Goal: Information Seeking & Learning: Learn about a topic

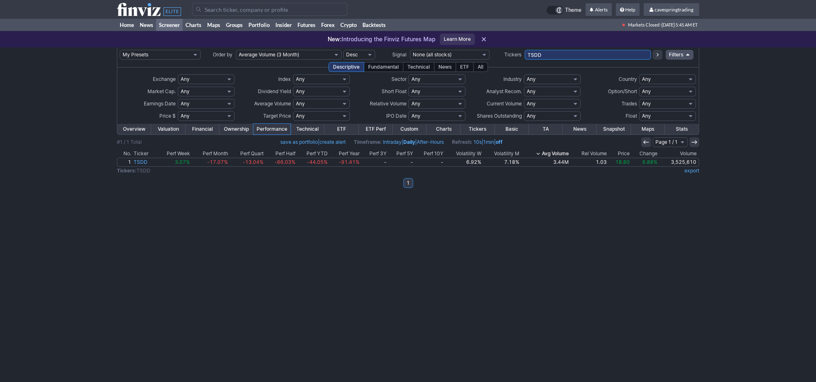
drag, startPoint x: 548, startPoint y: 59, endPoint x: 431, endPoint y: 52, distance: 117.0
click at [525, 52] on input "TSDD" at bounding box center [588, 55] width 126 height 10
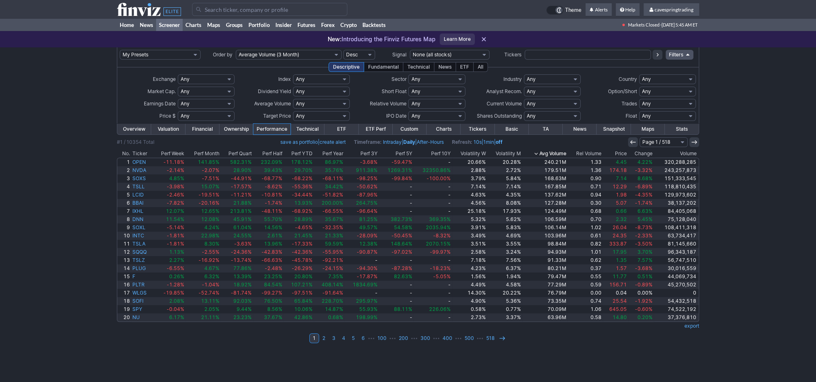
click at [293, 99] on select "Any Under 50K Under 100K Under 500K Under 750K Under 1M Over 50K Over 100K Over…" at bounding box center [321, 104] width 57 height 10
click option "Custom" at bounding box center [0, 0] width 0 height 0
click at [302, 103] on input "text" at bounding box center [301, 104] width 16 height 10
type input "5000"
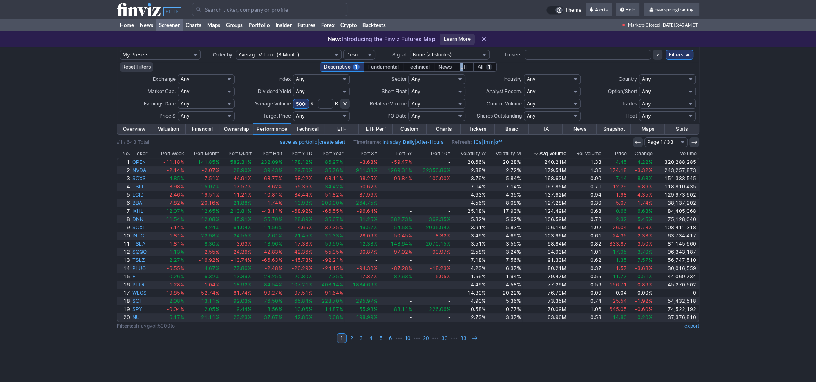
click at [462, 68] on div "ETF" at bounding box center [465, 67] width 18 height 10
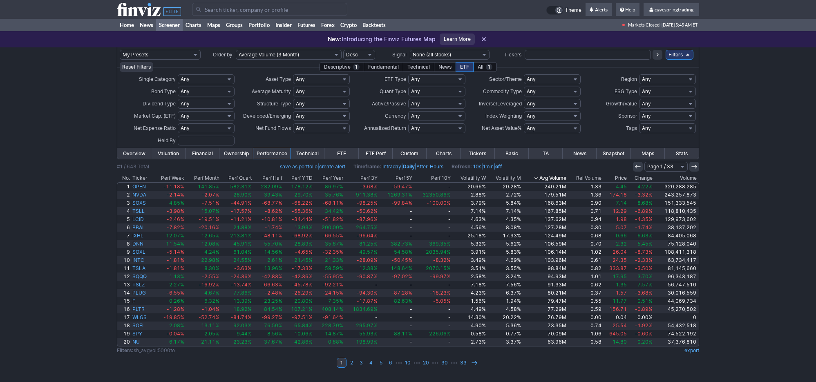
click at [524, 74] on select "Any Agri-business Battery and Energy Storage Cannabis Based Businesses Communic…" at bounding box center [552, 79] width 57 height 10
click at [546, 65] on div "Reset Filters Descriptive 1 Fundamental Technical News ETF All 1" at bounding box center [408, 67] width 582 height 10
click at [524, 99] on select "Any Inverse (-0.2x to -0.3x) Inverse (-0.5x) Inverse (-1) Inverse (-1.25x) Inve…" at bounding box center [552, 104] width 57 height 10
select select "nonleveraged"
click option "Non-Leveraged" at bounding box center [0, 0] width 0 height 0
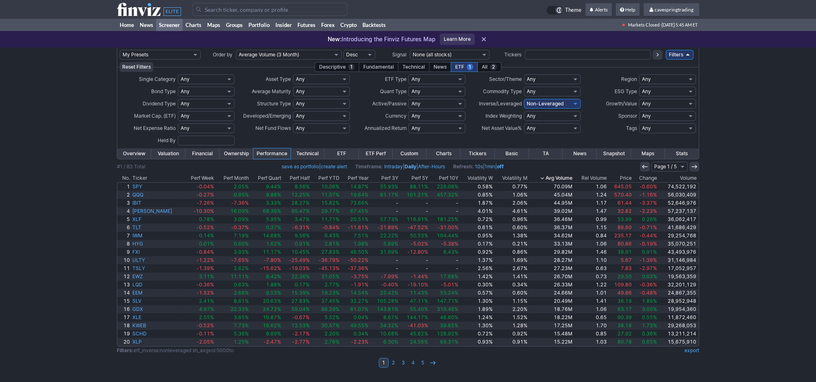
click at [775, 159] on div "My Presets -Save Screen -Edit Screens s: RATIO USE s: RATIO s: stock screen s: …" at bounding box center [408, 214] width 816 height 335
click at [123, 24] on link "Home" at bounding box center [127, 25] width 20 height 12
click at [343, 65] on div "Descriptive 1" at bounding box center [337, 67] width 45 height 10
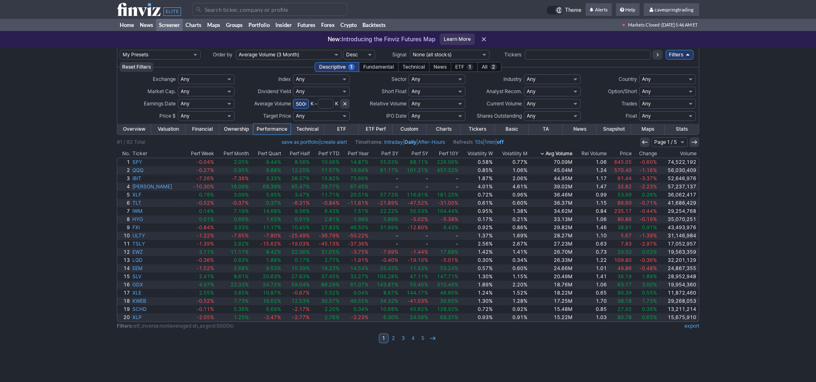
click at [178, 111] on select "Any Under $1 Under $2 Under $3 Under $4 Under $5 Under $7 Under $10 Under $15 U…" at bounding box center [206, 116] width 57 height 10
click option "Custom" at bounding box center [0, 0] width 0 height 0
click at [205, 117] on input "text" at bounding box center [213, 116] width 19 height 10
type input "110"
click at [186, 113] on input "text" at bounding box center [187, 116] width 19 height 10
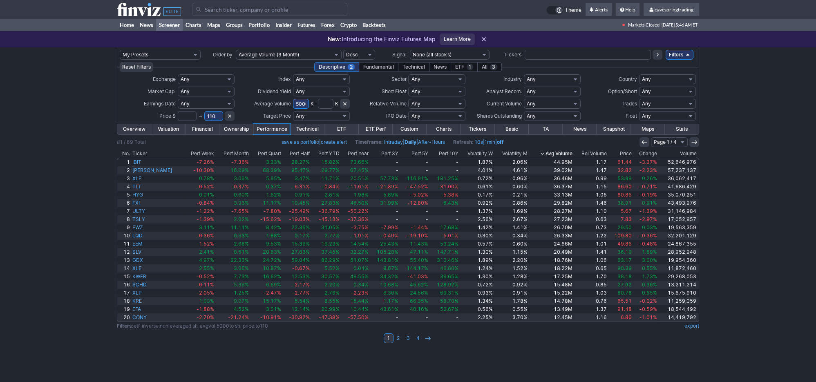
click at [185, 112] on input "text" at bounding box center [187, 116] width 19 height 10
type input "10"
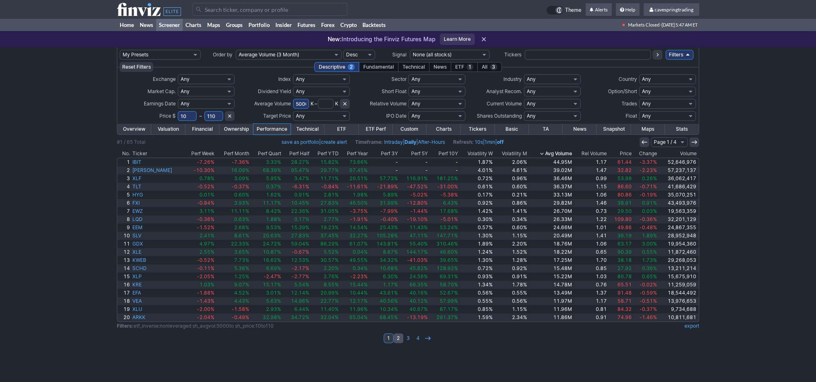
click at [396, 340] on link "2" at bounding box center [398, 338] width 10 height 10
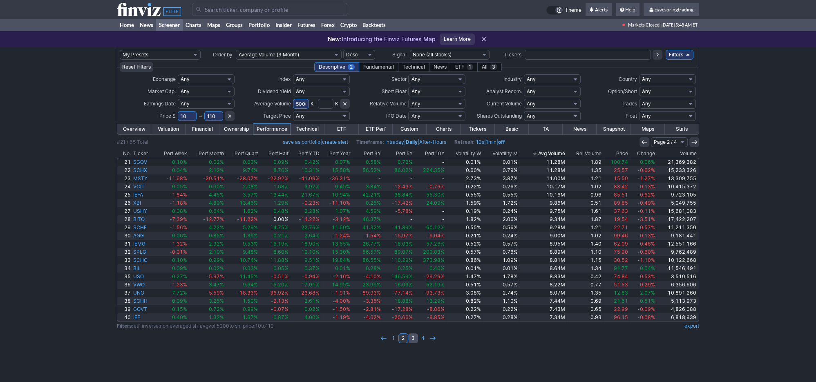
click at [414, 337] on link "3" at bounding box center [413, 338] width 10 height 10
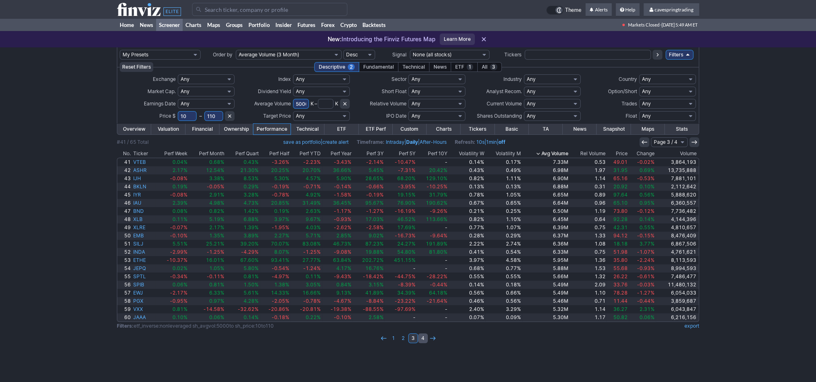
click at [422, 340] on link "4" at bounding box center [423, 338] width 10 height 10
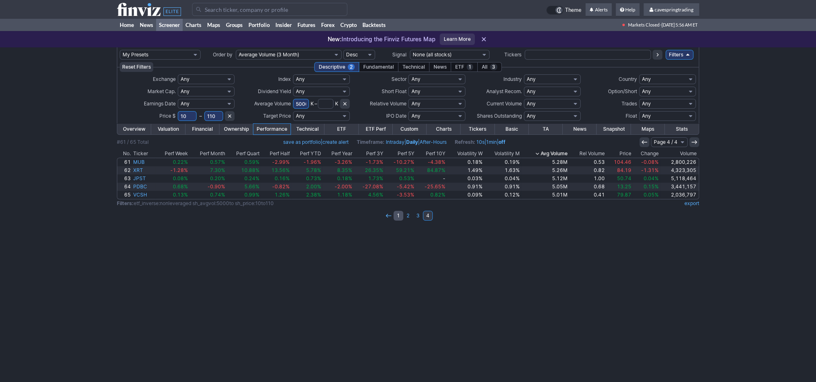
drag, startPoint x: 403, startPoint y: 212, endPoint x: 399, endPoint y: 217, distance: 5.8
click at [402, 214] on td "1 2 3 4" at bounding box center [408, 215] width 582 height 11
click at [399, 217] on link "1" at bounding box center [398, 216] width 10 height 10
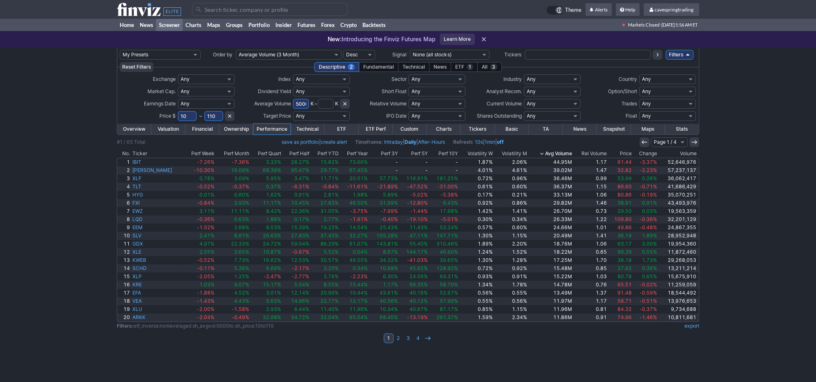
drag, startPoint x: 0, startPoint y: 0, endPoint x: 627, endPoint y: 156, distance: 645.9
click at [628, 156] on tr "No. Ticker Perf Week Perf Month Perf Quart Perf Half Perf YTD Perf Year Perf 3Y…" at bounding box center [408, 154] width 582 height 8
click at [612, 151] on th "Price" at bounding box center [620, 154] width 25 height 8
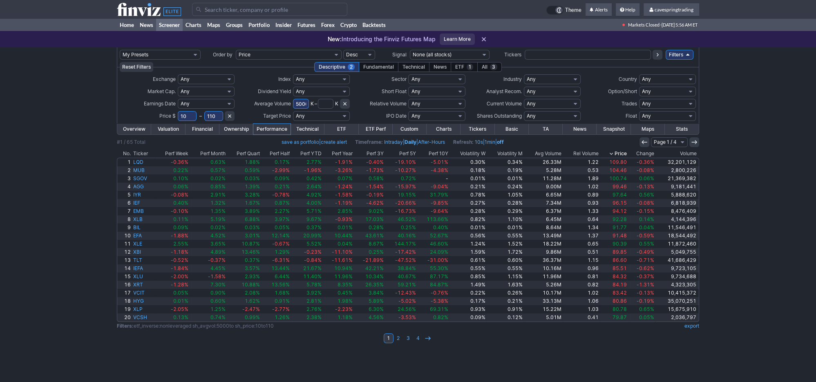
drag, startPoint x: 218, startPoint y: 118, endPoint x: 179, endPoint y: 115, distance: 39.3
click at [204, 115] on input "110" at bounding box center [213, 116] width 19 height 10
type input "121"
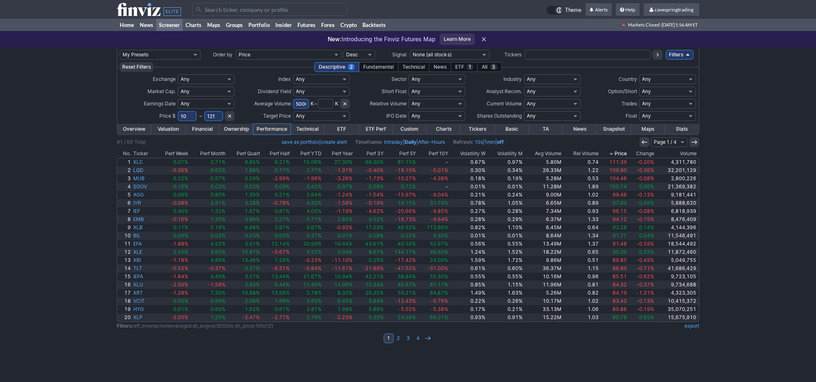
click at [619, 152] on th "Price" at bounding box center [614, 154] width 29 height 8
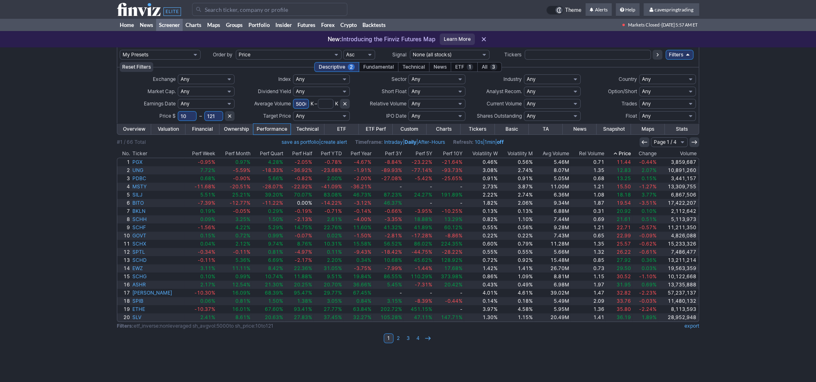
click at [214, 114] on input "121" at bounding box center [213, 116] width 19 height 10
type input "40"
click at [302, 107] on input "5000" at bounding box center [301, 104] width 16 height 10
drag, startPoint x: 308, startPoint y: 101, endPoint x: 299, endPoint y: 106, distance: 10.4
click at [305, 103] on input "5000" at bounding box center [301, 104] width 16 height 10
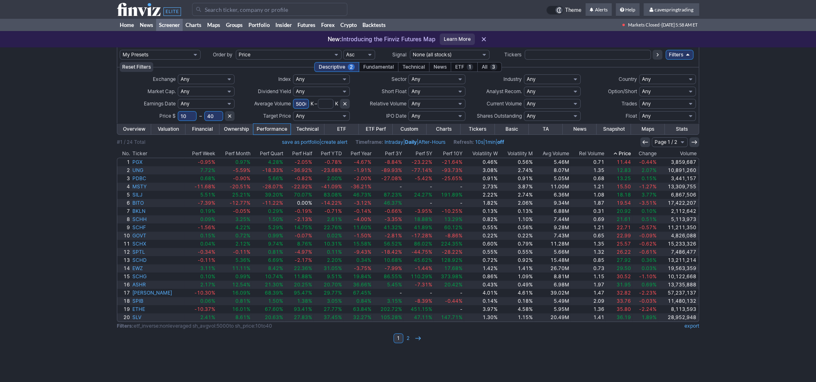
click at [299, 106] on input "5000" at bounding box center [301, 104] width 16 height 10
type input "2000"
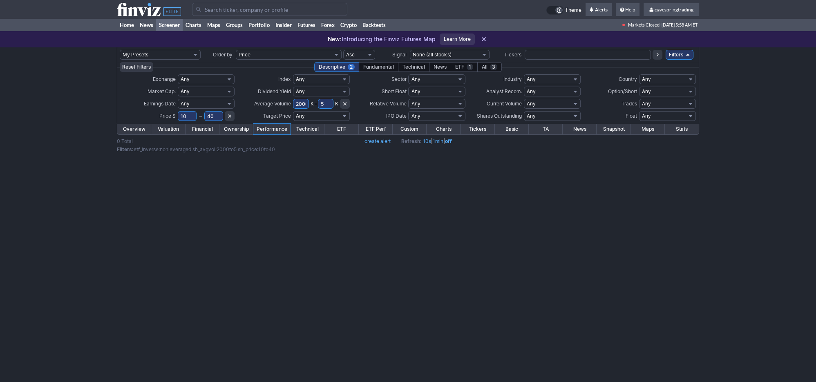
click at [326, 107] on input "5" at bounding box center [326, 104] width 16 height 10
type input "500"
click at [326, 107] on input "500" at bounding box center [326, 104] width 16 height 10
type input "5000"
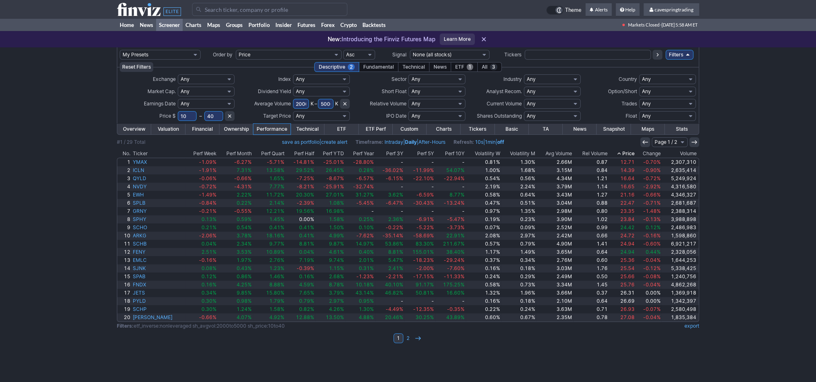
click at [470, 66] on span "1" at bounding box center [470, 67] width 7 height 7
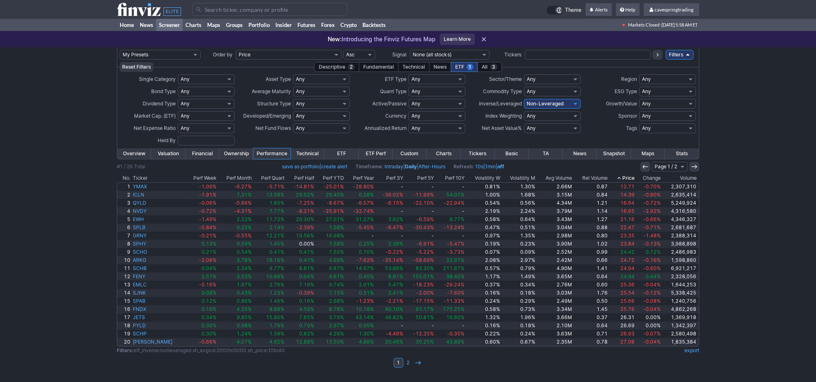
click at [491, 67] on span "3" at bounding box center [493, 67] width 7 height 7
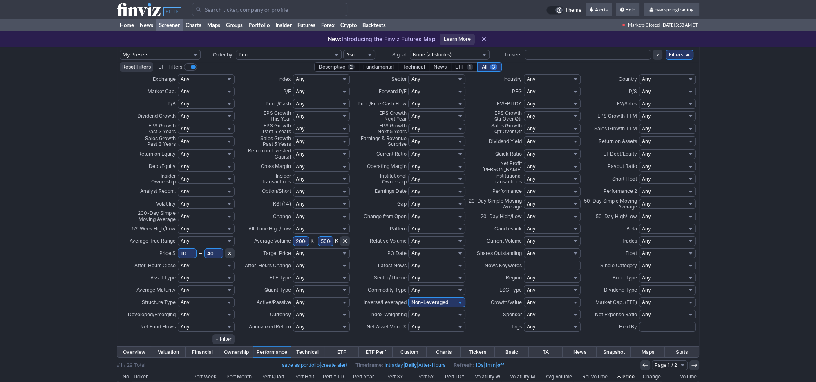
click at [408, 297] on select "Any Inverse (-0.2x to -0.3x) Inverse (-0.5x) Inverse (-1) Inverse (-1.25x) Inve…" at bounding box center [436, 302] width 57 height 10
select select
click option "Any" at bounding box center [0, 0] width 0 height 0
click at [166, 27] on link "Screener" at bounding box center [169, 25] width 27 height 12
click at [676, 56] on link "Filters" at bounding box center [680, 55] width 28 height 10
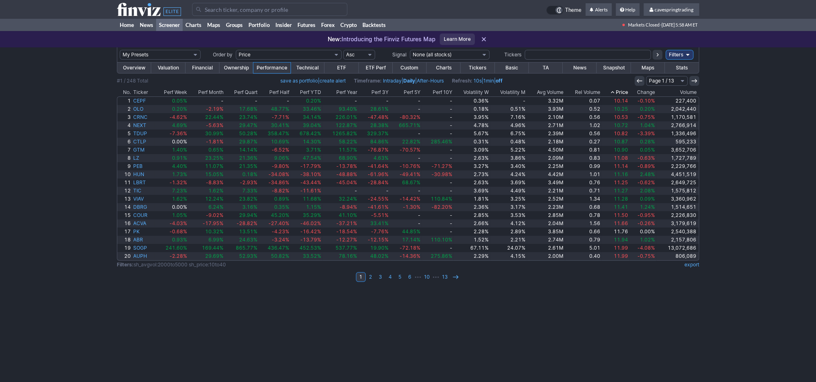
click at [560, 94] on th "Avg Volume" at bounding box center [546, 92] width 38 height 8
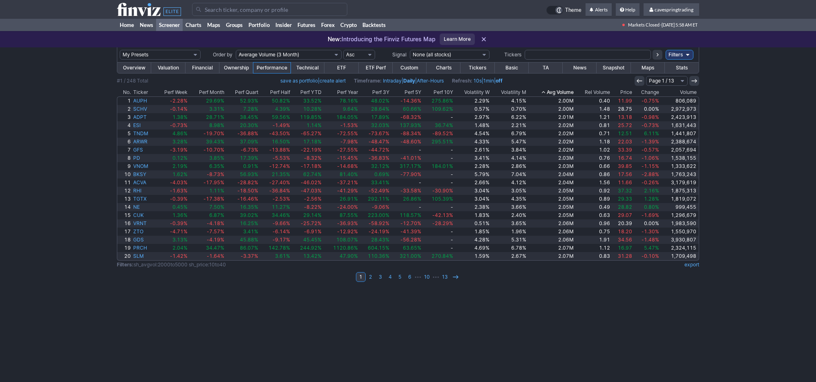
click at [560, 94] on th "Avg Volume" at bounding box center [550, 92] width 47 height 8
